Goal: Find contact information: Find contact information

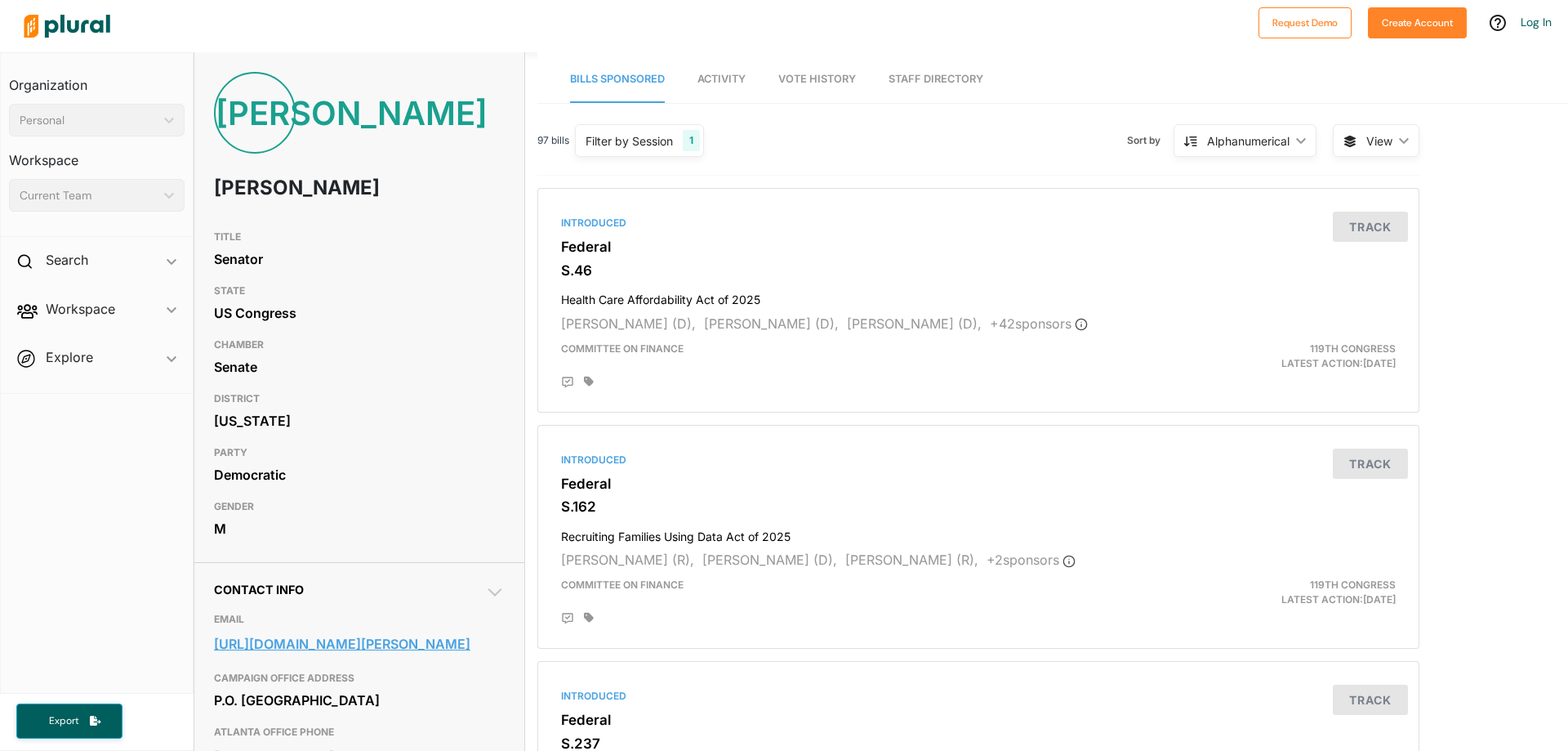
click at [253, 650] on link "[URL][DOMAIN_NAME][PERSON_NAME]" at bounding box center [359, 644] width 291 height 24
